Goal: Transaction & Acquisition: Book appointment/travel/reservation

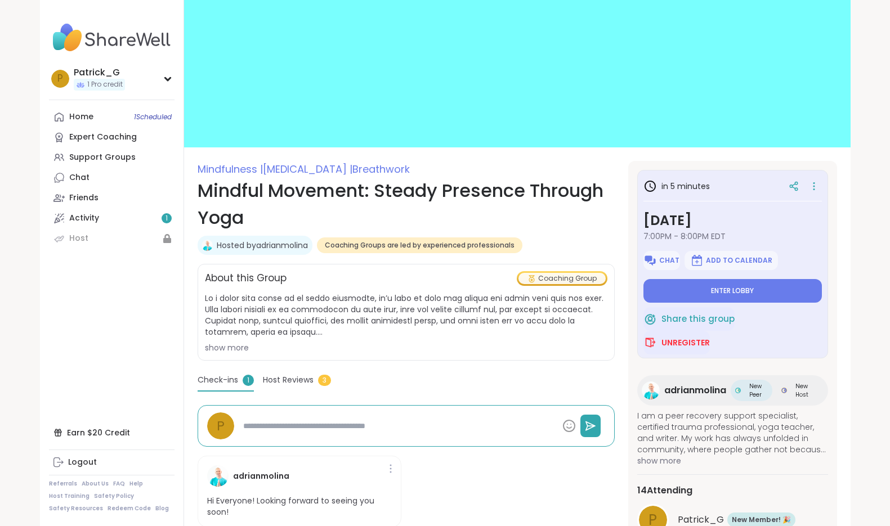
click at [231, 347] on div "show more" at bounding box center [406, 347] width 402 height 11
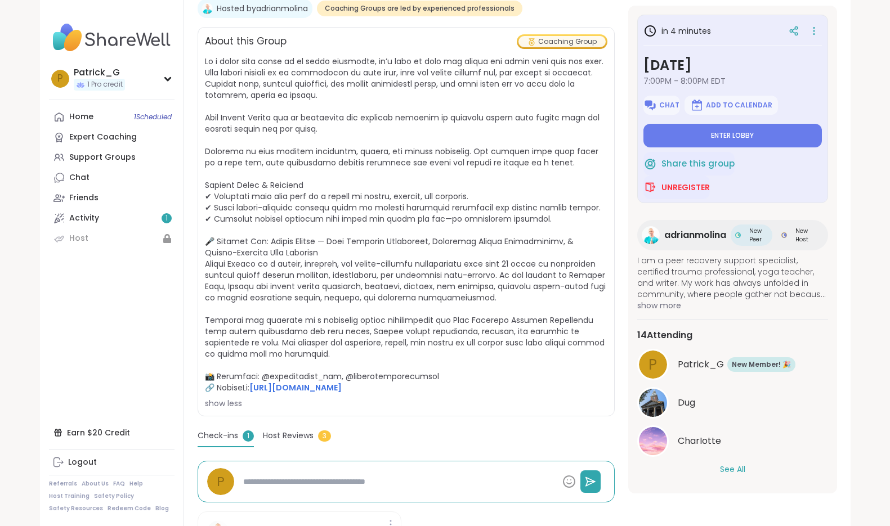
scroll to position [240, 0]
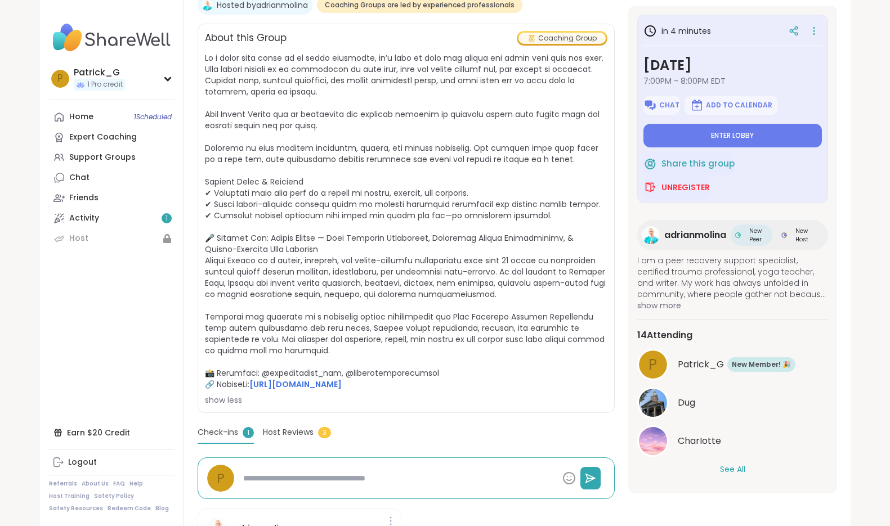
click at [725, 472] on button "See All" at bounding box center [732, 470] width 25 height 12
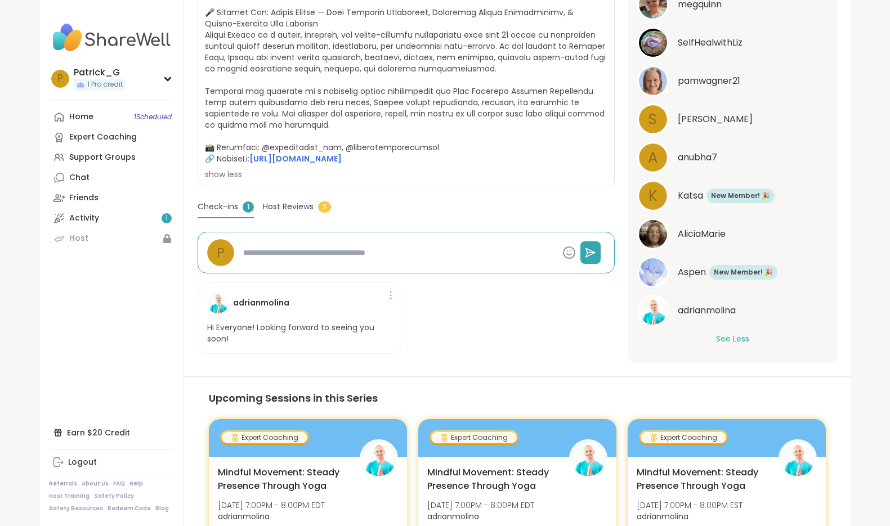
scroll to position [461, 0]
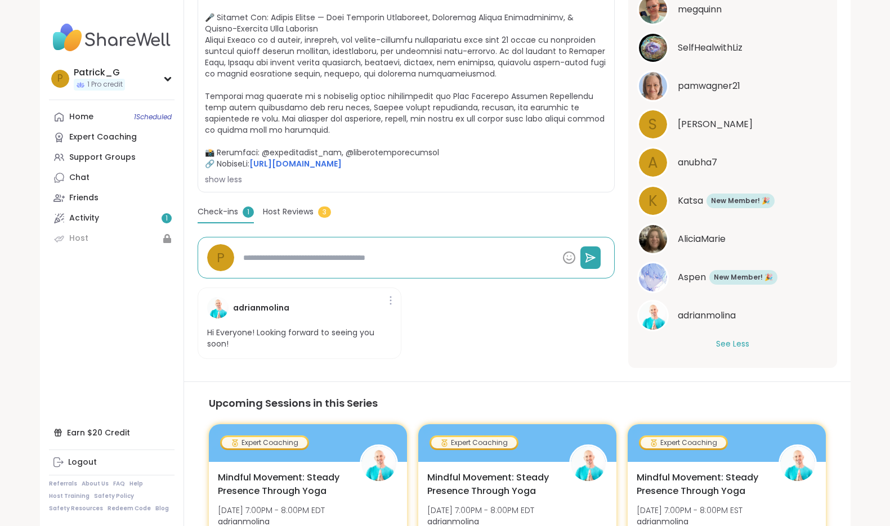
click at [282, 337] on p "Hi Everyone! Looking forward to seeing you soon!" at bounding box center [299, 338] width 185 height 22
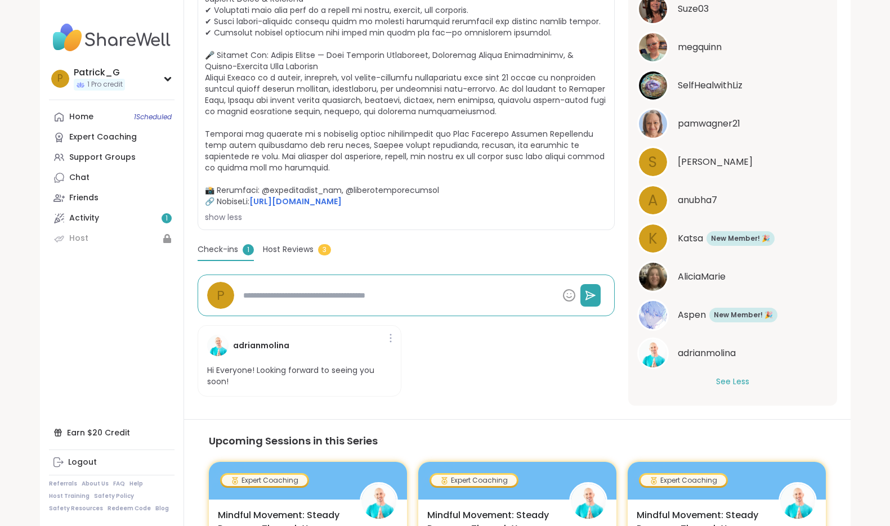
scroll to position [436, 0]
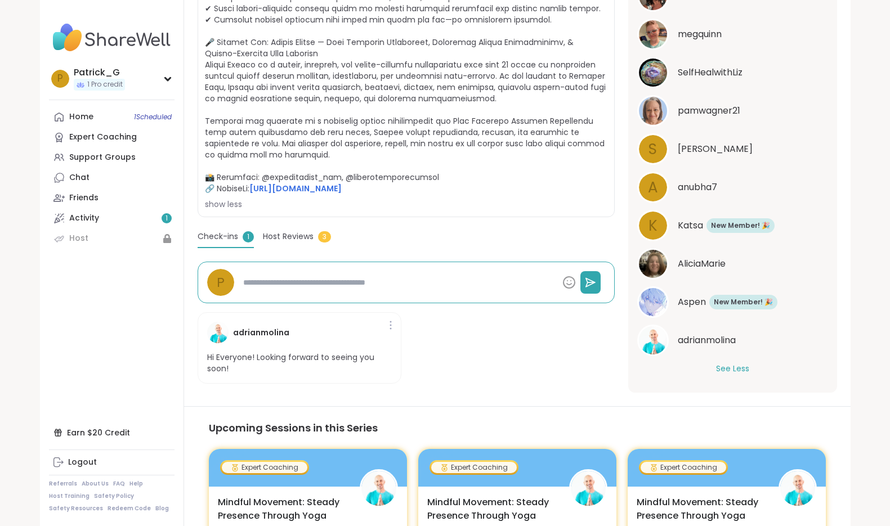
click at [285, 234] on span "Host Reviews" at bounding box center [288, 237] width 51 height 12
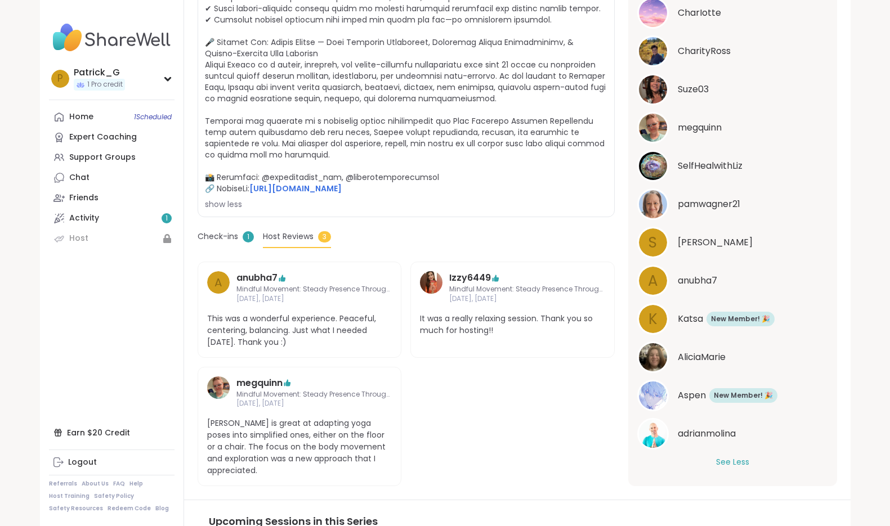
click at [217, 243] on div "Check-ins 1" at bounding box center [226, 239] width 56 height 16
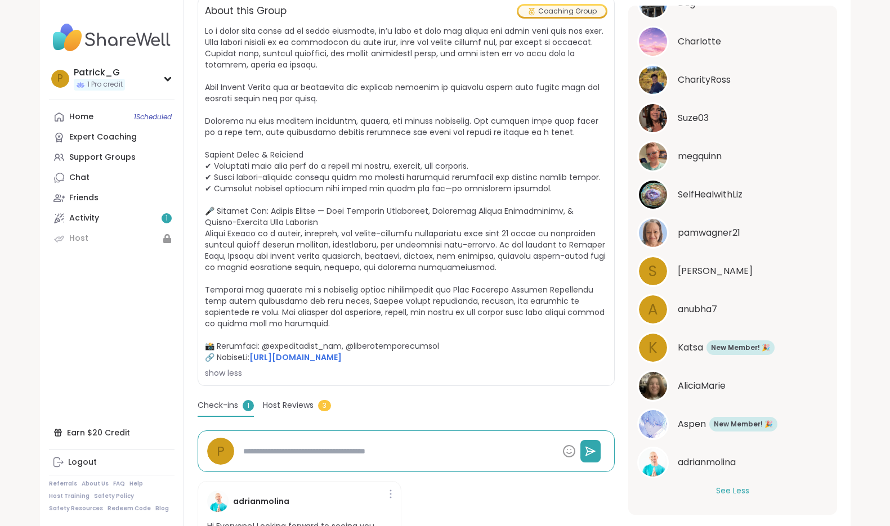
scroll to position [267, 0]
click at [106, 216] on link "Activity 1" at bounding box center [111, 218] width 125 height 20
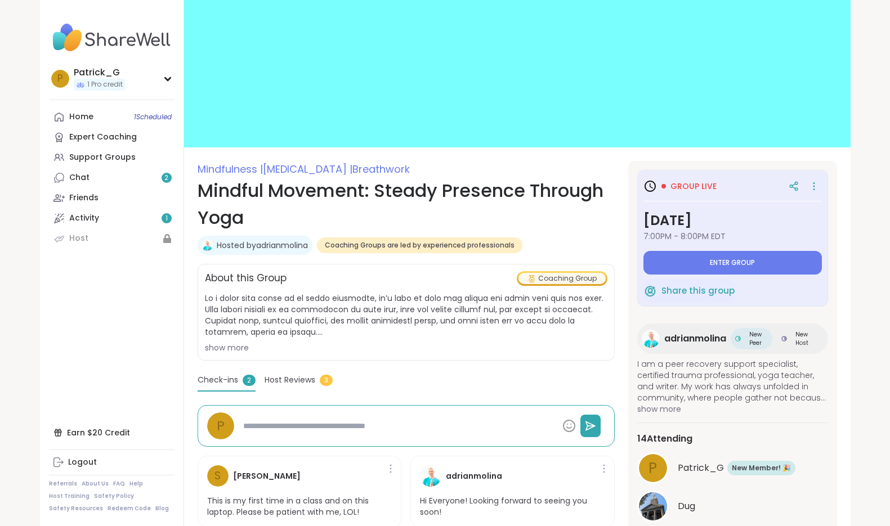
type textarea "*"
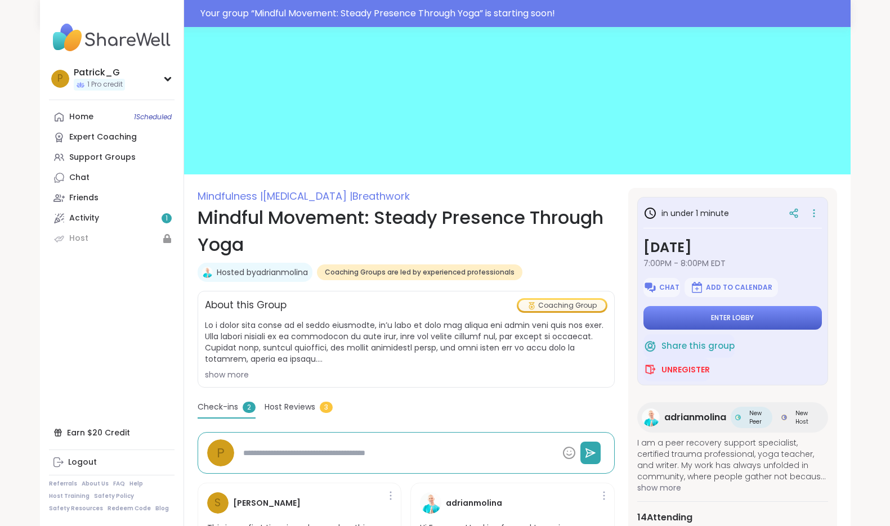
click at [710, 311] on button "Enter lobby" at bounding box center [732, 318] width 178 height 24
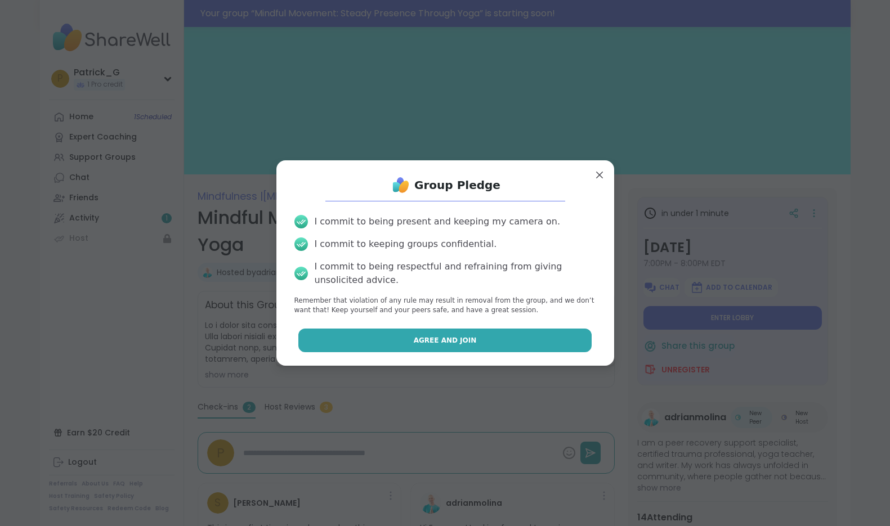
click at [410, 332] on button "Agree and Join" at bounding box center [444, 341] width 293 height 24
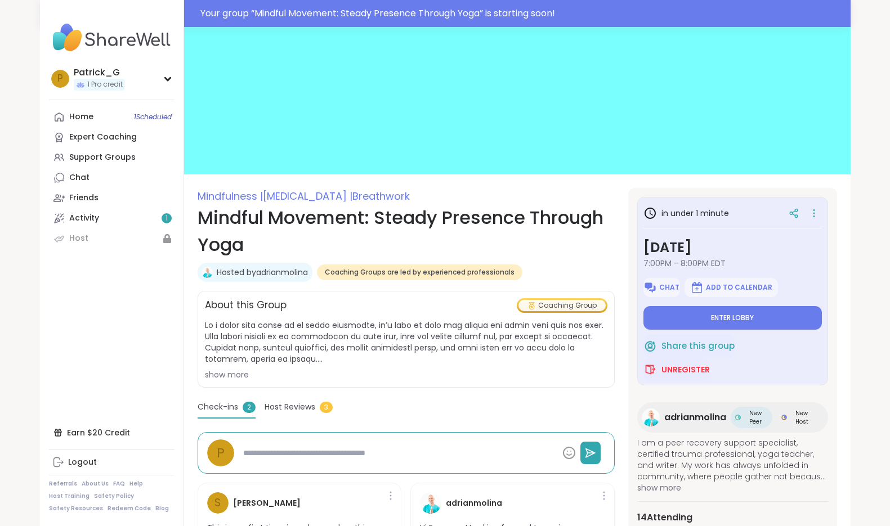
type textarea "*"
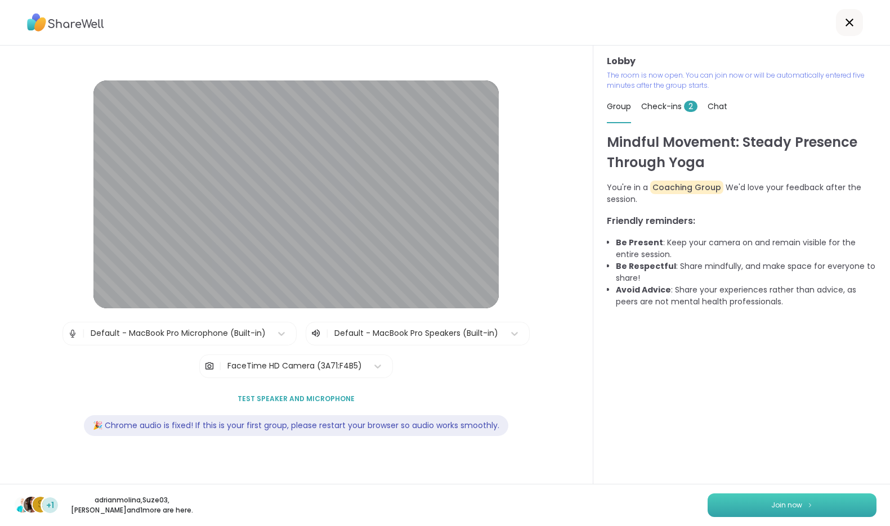
click at [789, 511] on button "Join now" at bounding box center [791, 505] width 169 height 24
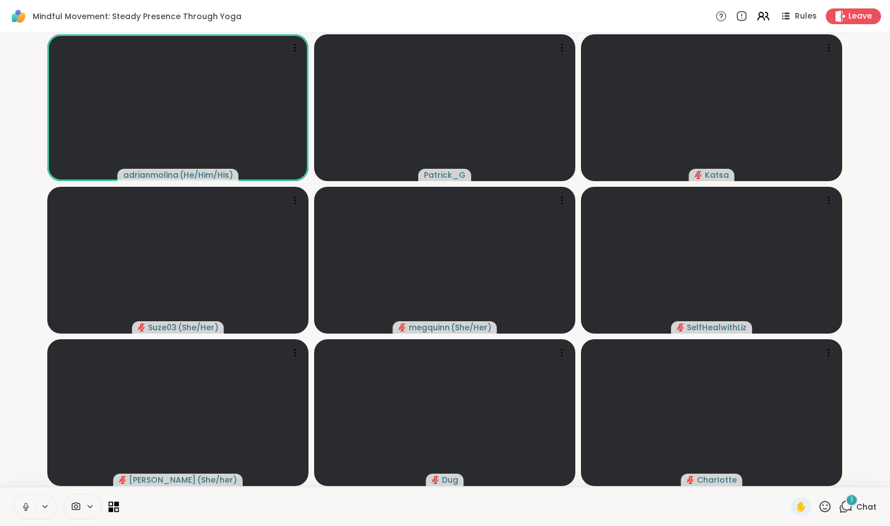
click at [116, 505] on icon at bounding box center [116, 503] width 5 height 5
